Goal: Task Accomplishment & Management: Manage account settings

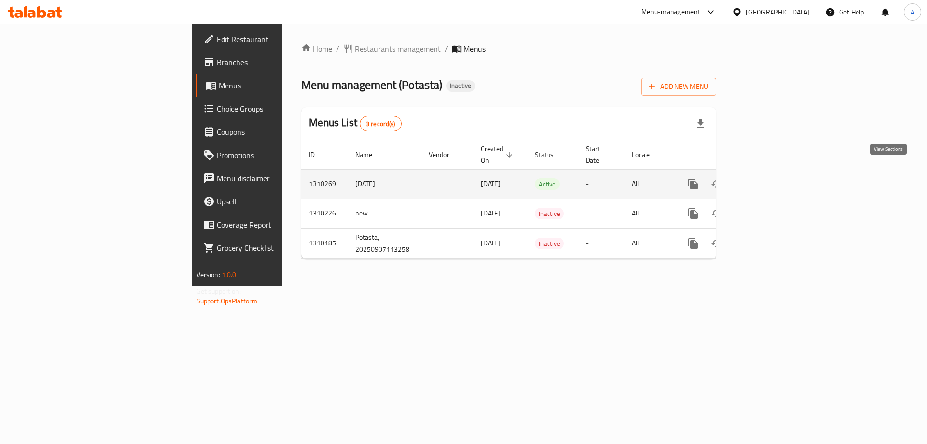
click at [768, 178] on icon "enhanced table" at bounding box center [763, 184] width 12 height 12
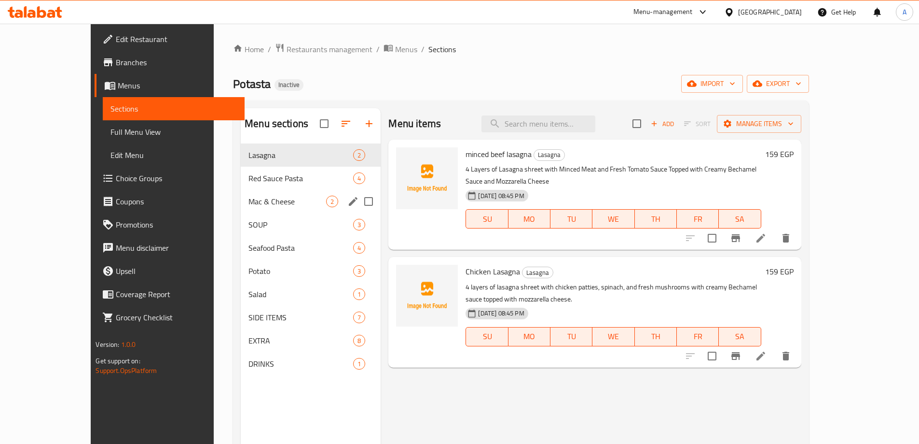
drag, startPoint x: 212, startPoint y: 184, endPoint x: 216, endPoint y: 190, distance: 6.7
click at [241, 183] on div "Red Sauce Pasta 4" at bounding box center [311, 178] width 140 height 23
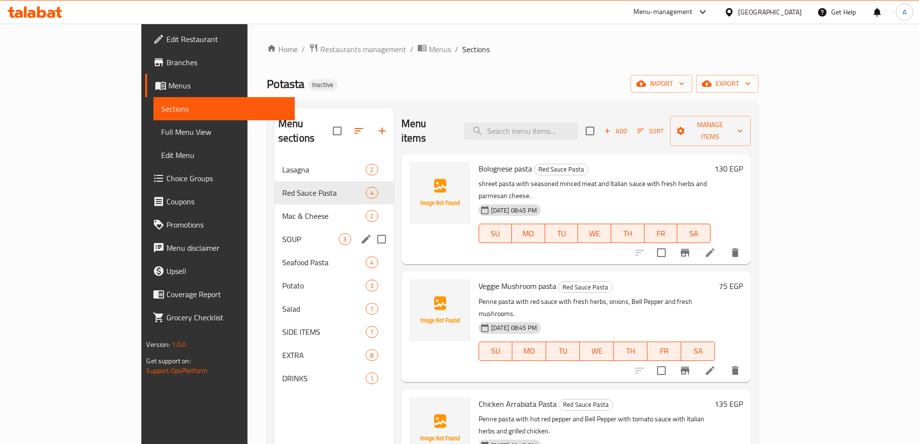
click at [275, 227] on div "SOUP 3" at bounding box center [334, 238] width 119 height 23
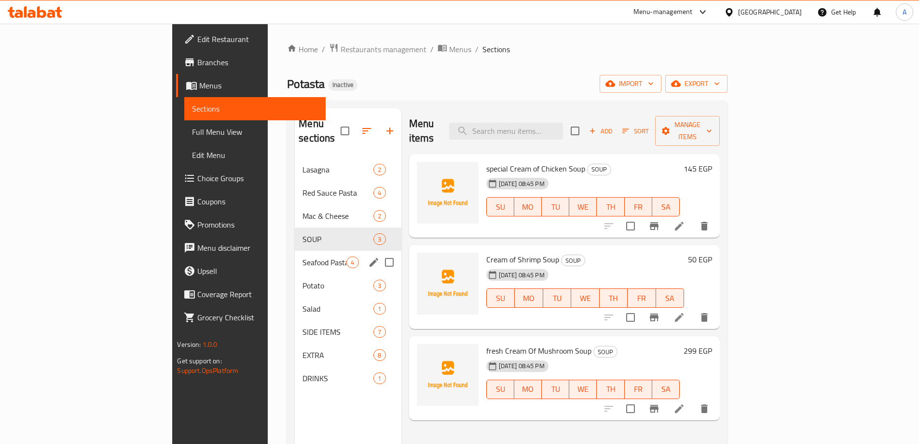
click at [295, 255] on div "Seafood Pasta 4" at bounding box center [348, 261] width 106 height 23
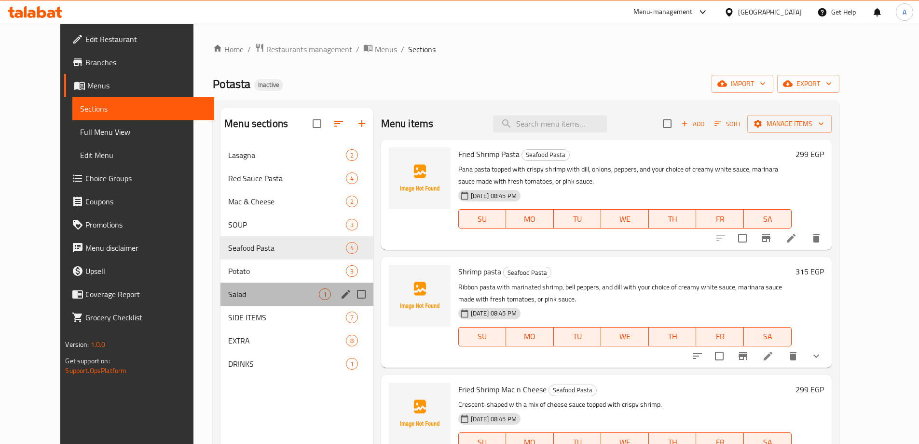
click at [229, 287] on div "Salad 1" at bounding box center [297, 293] width 153 height 23
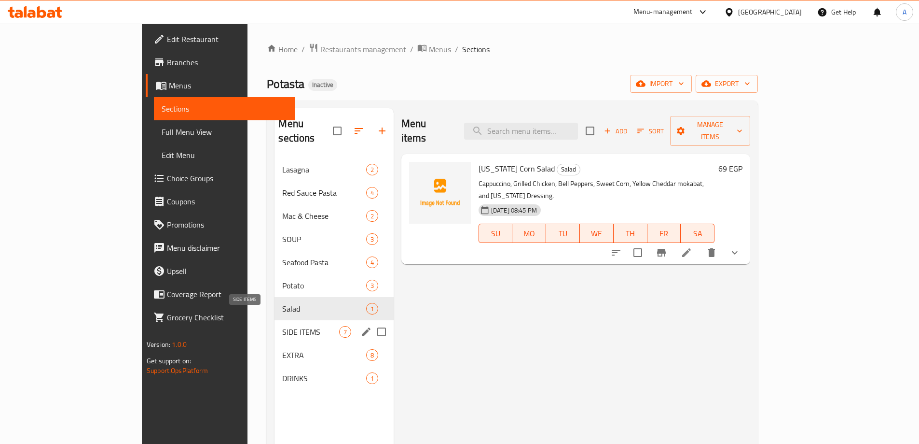
click at [282, 326] on span "SIDE ITEMS" at bounding box center [310, 332] width 56 height 12
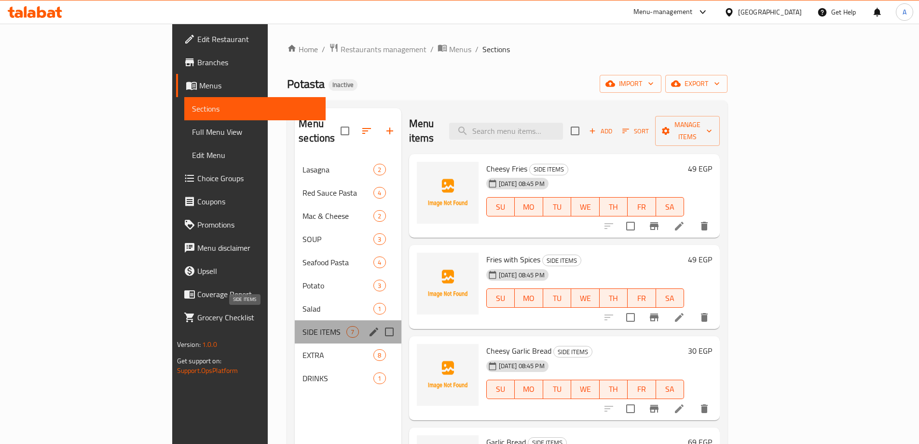
click at [303, 326] on span "SIDE ITEMS" at bounding box center [325, 332] width 44 height 12
click at [303, 349] on span "EXTRA" at bounding box center [325, 355] width 44 height 12
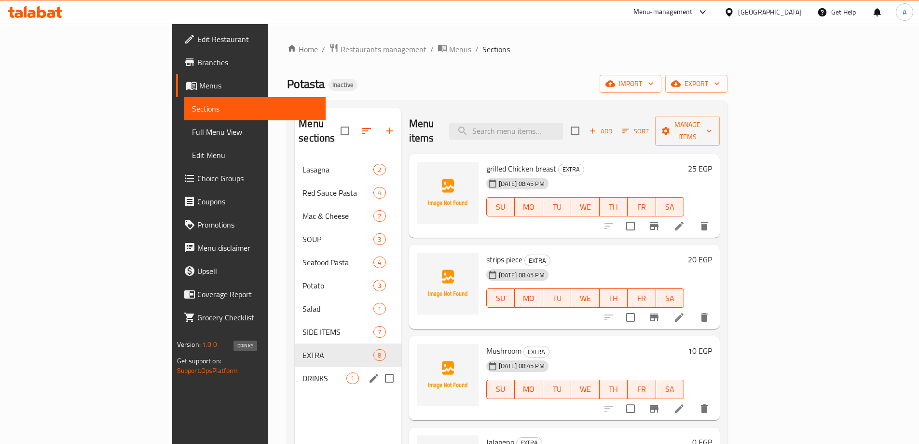
click at [303, 372] on span "DRINKS" at bounding box center [325, 378] width 44 height 12
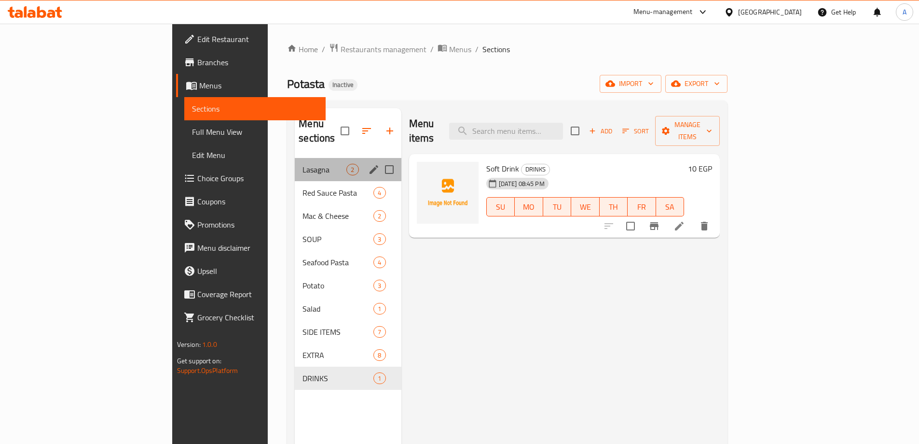
click at [295, 164] on div "Lasagna 2" at bounding box center [348, 169] width 106 height 23
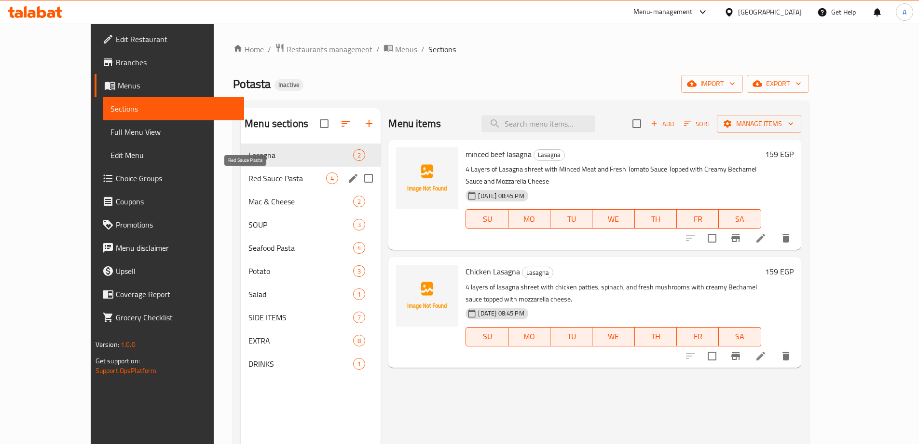
click at [276, 181] on span "Red Sauce Pasta" at bounding box center [288, 178] width 78 height 12
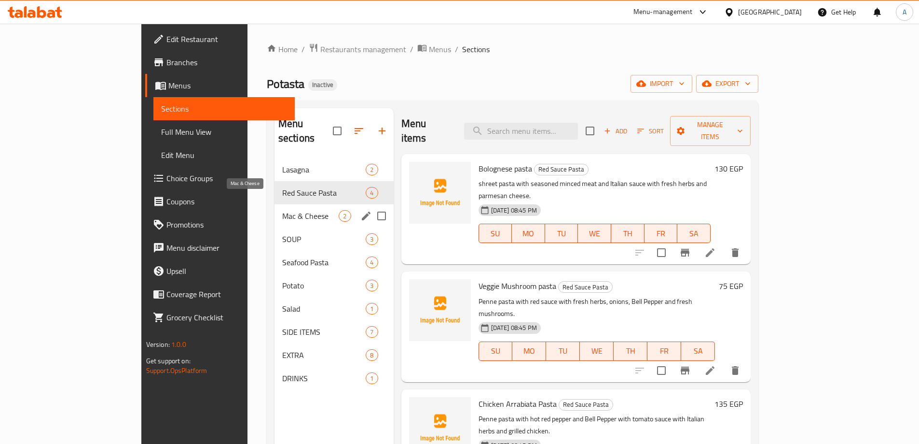
click at [282, 210] on span "Mac & Cheese" at bounding box center [310, 216] width 57 height 12
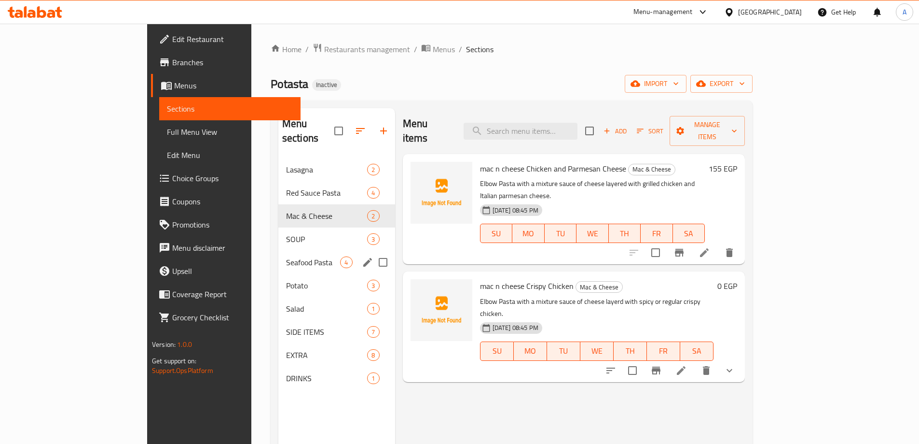
click at [278, 250] on div "Seafood Pasta 4" at bounding box center [336, 261] width 117 height 23
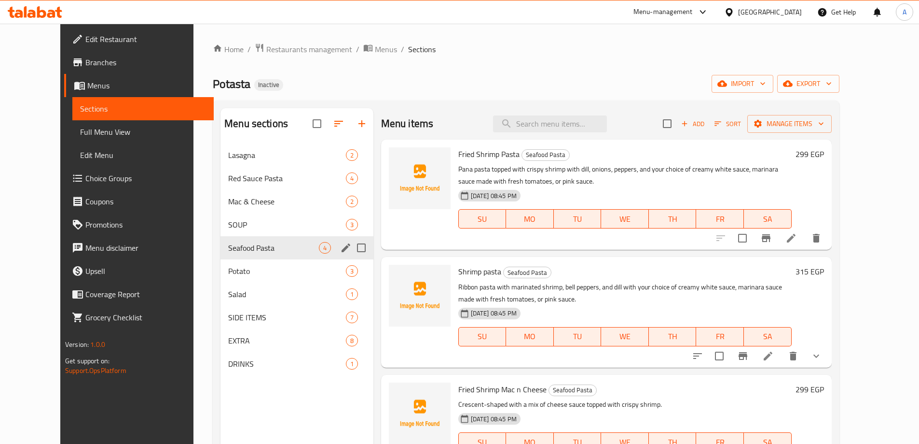
click at [233, 238] on div "Seafood Pasta 4" at bounding box center [297, 247] width 153 height 23
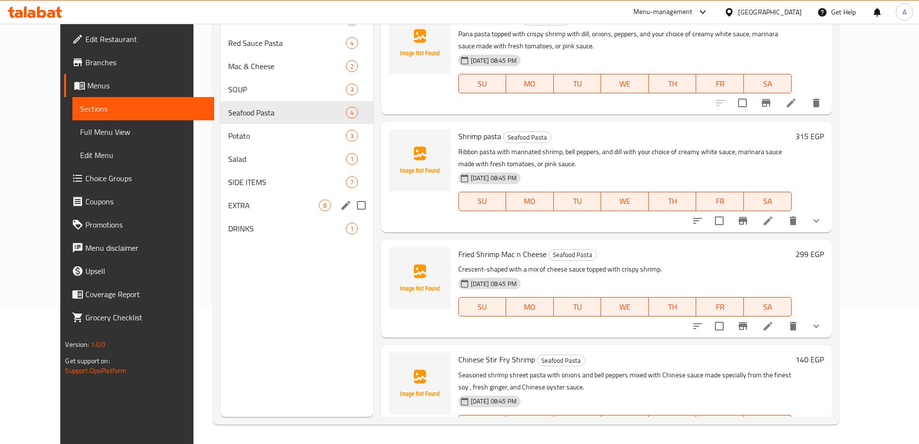
click at [266, 198] on div "EXTRA 8" at bounding box center [297, 205] width 153 height 23
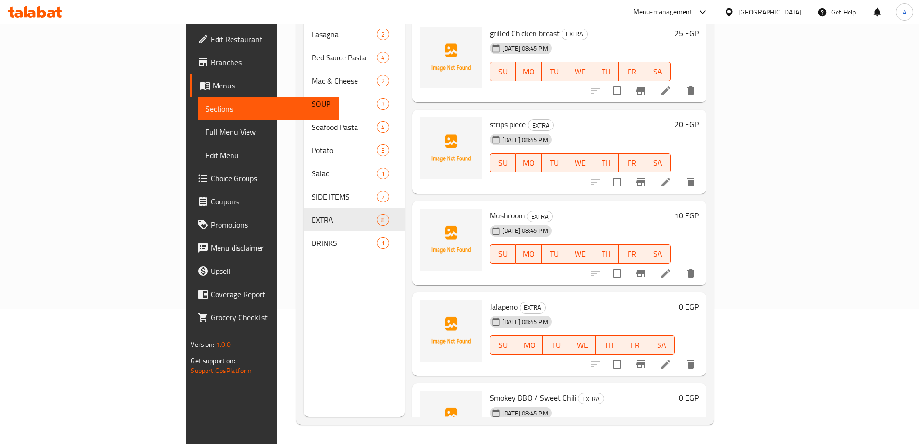
click at [304, 248] on div "Menu sections Lasagna 2 Red Sauce Pasta 4 Mac & Cheese 2 SOUP 3 Seafood Pasta 4…" at bounding box center [354, 195] width 101 height 444
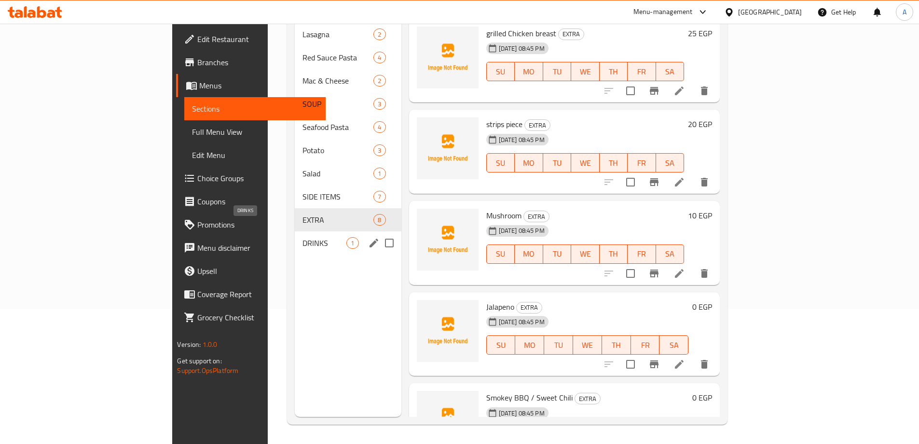
click at [303, 237] on span "DRINKS" at bounding box center [325, 243] width 44 height 12
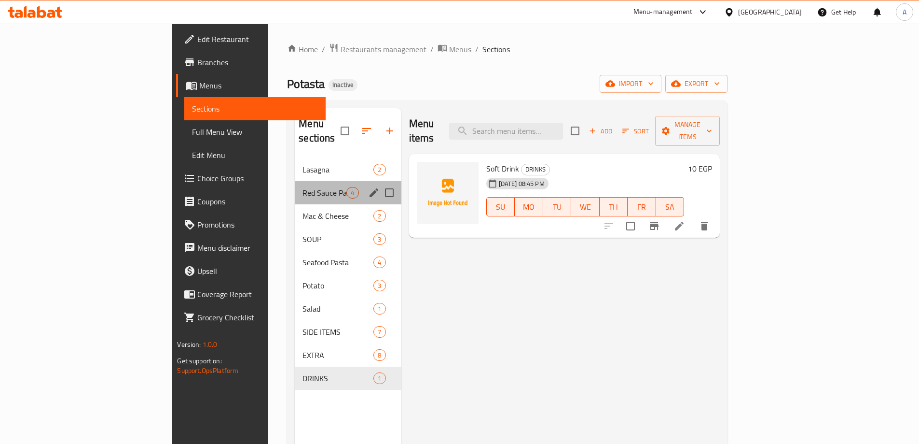
click at [295, 181] on div "Red Sauce Pasta 4" at bounding box center [348, 192] width 106 height 23
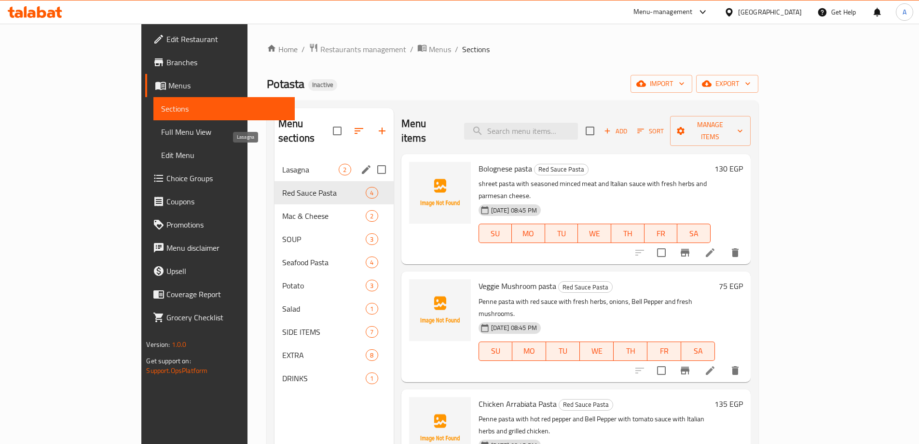
click at [282, 164] on span "Lasagna" at bounding box center [310, 170] width 57 height 12
